Goal: Check status: Check status

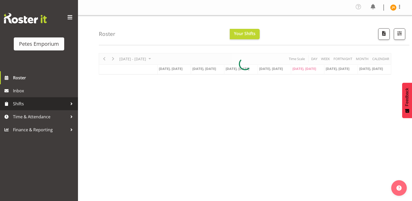
click at [23, 105] on span "Shifts" at bounding box center [40, 104] width 55 height 8
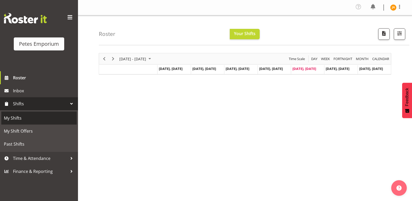
click at [21, 114] on link "My Shifts" at bounding box center [38, 118] width 75 height 13
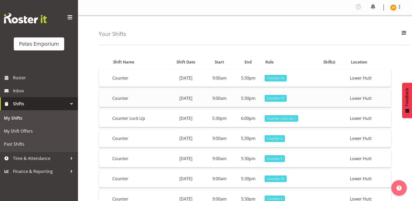
scroll to position [100, 0]
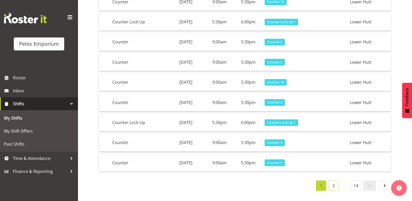
click at [335, 182] on link "2" at bounding box center [333, 186] width 10 height 10
click at [332, 184] on link "3" at bounding box center [333, 186] width 10 height 10
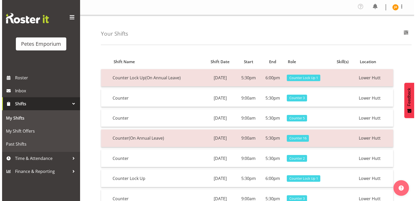
scroll to position [0, 0]
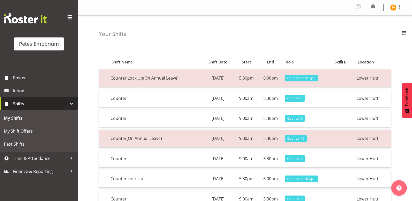
click at [203, 79] on td "[DATE]" at bounding box center [218, 77] width 32 height 17
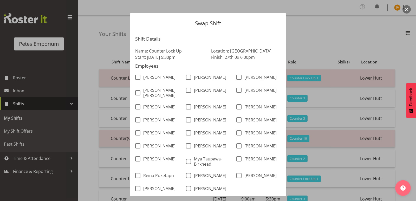
scroll to position [3, 0]
